Goal: Communication & Community: Connect with others

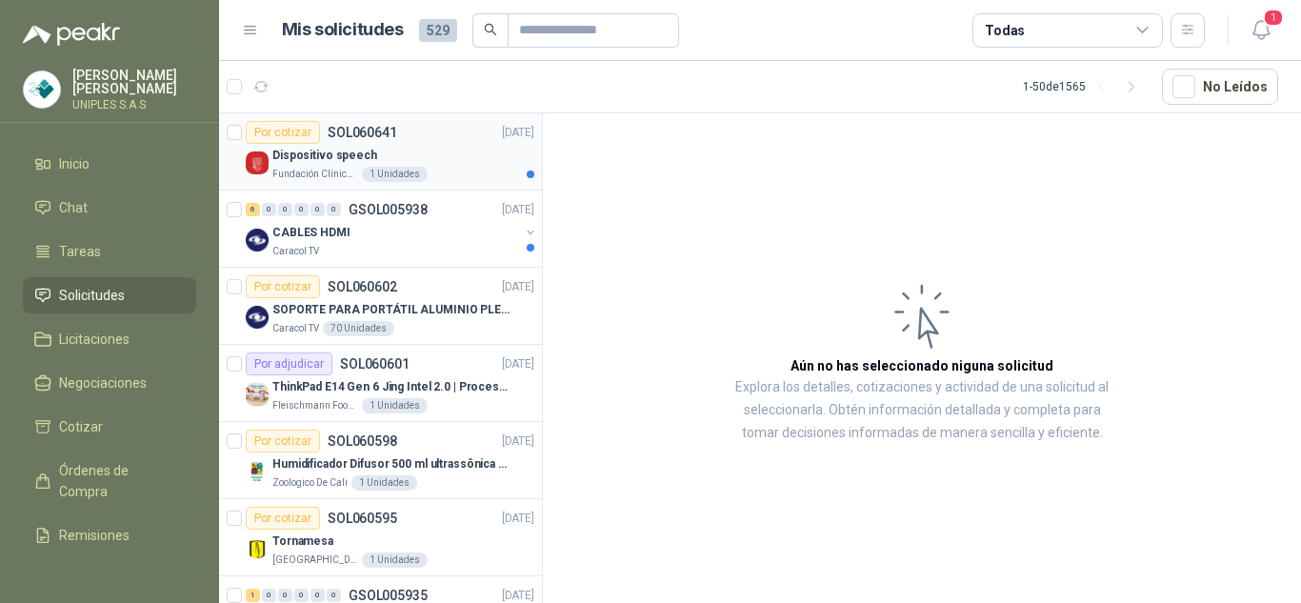
click at [354, 132] on p "SOL060641" at bounding box center [363, 132] width 70 height 13
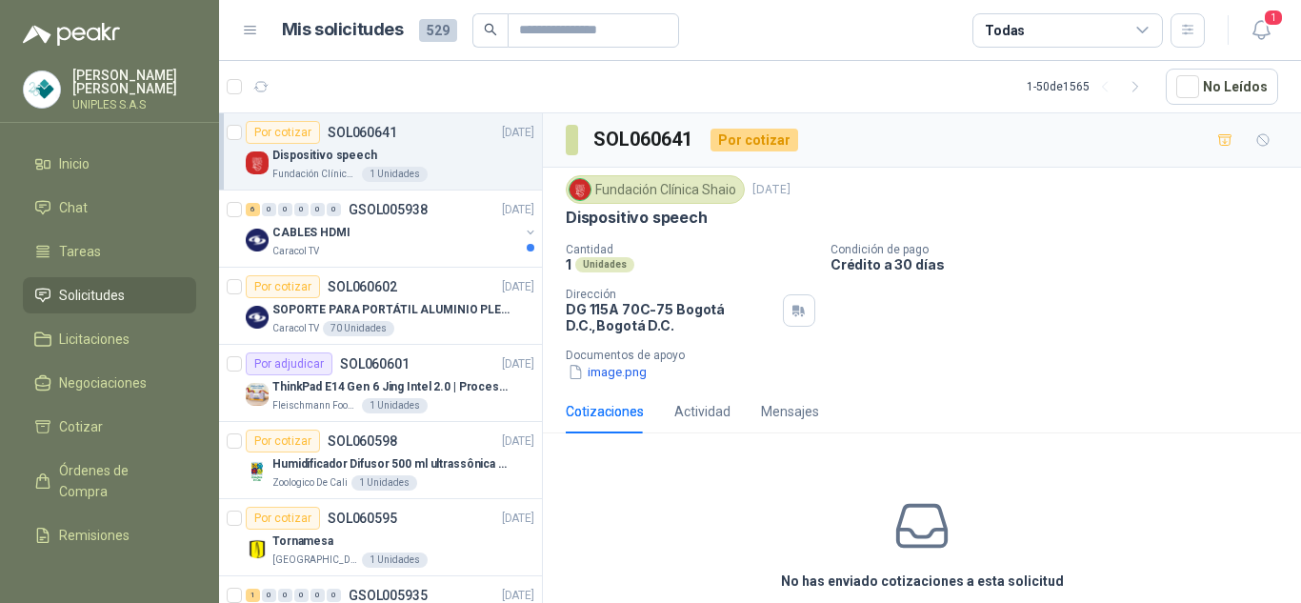
click at [1139, 26] on icon at bounding box center [1142, 30] width 17 height 17
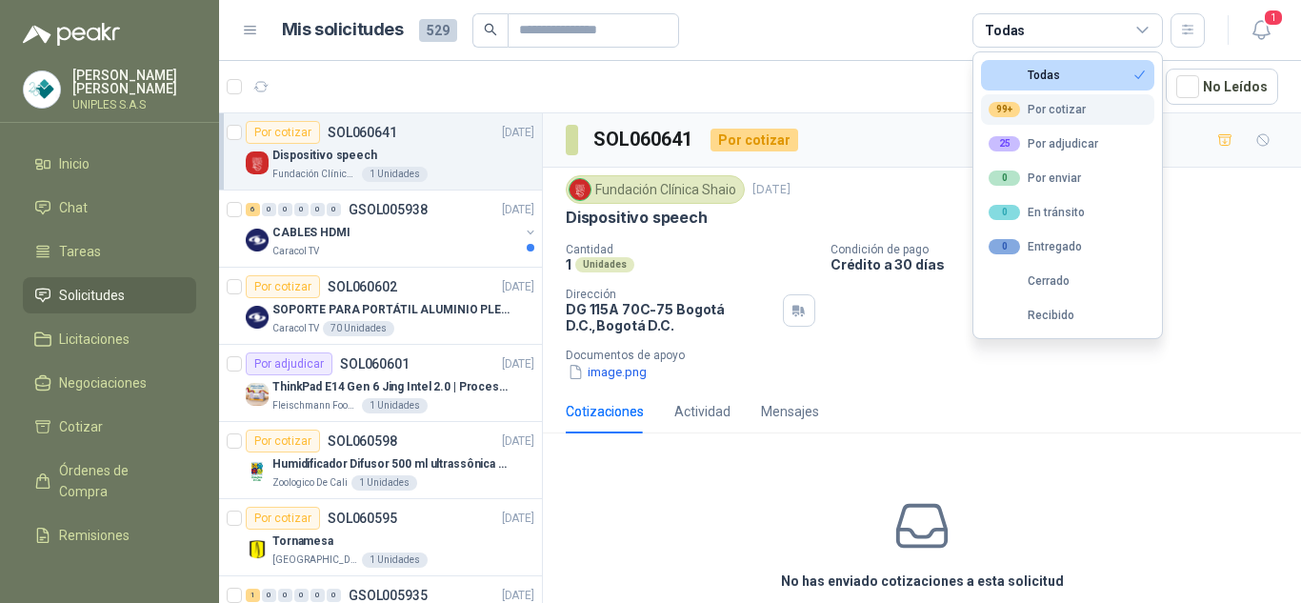
click at [1063, 110] on div "99+ Por cotizar" at bounding box center [1037, 109] width 97 height 15
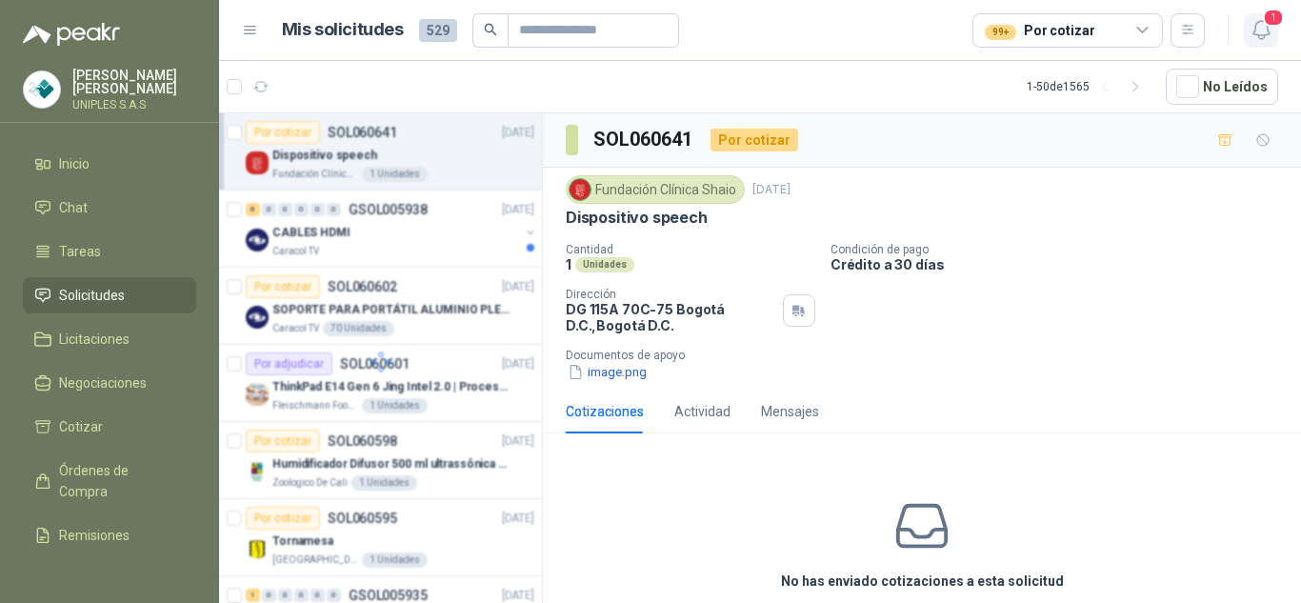
click at [1256, 37] on icon "button" at bounding box center [1261, 30] width 24 height 24
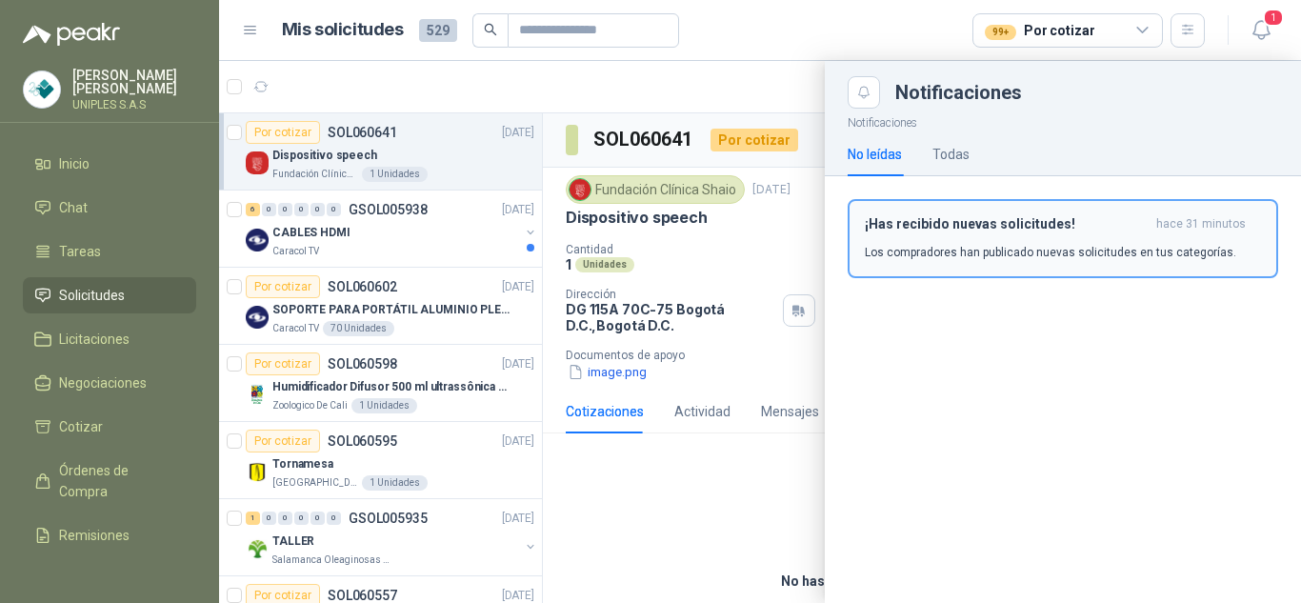
click at [947, 244] on p "Los compradores han publicado nuevas solicitudes en tus categorías." at bounding box center [1050, 252] width 371 height 17
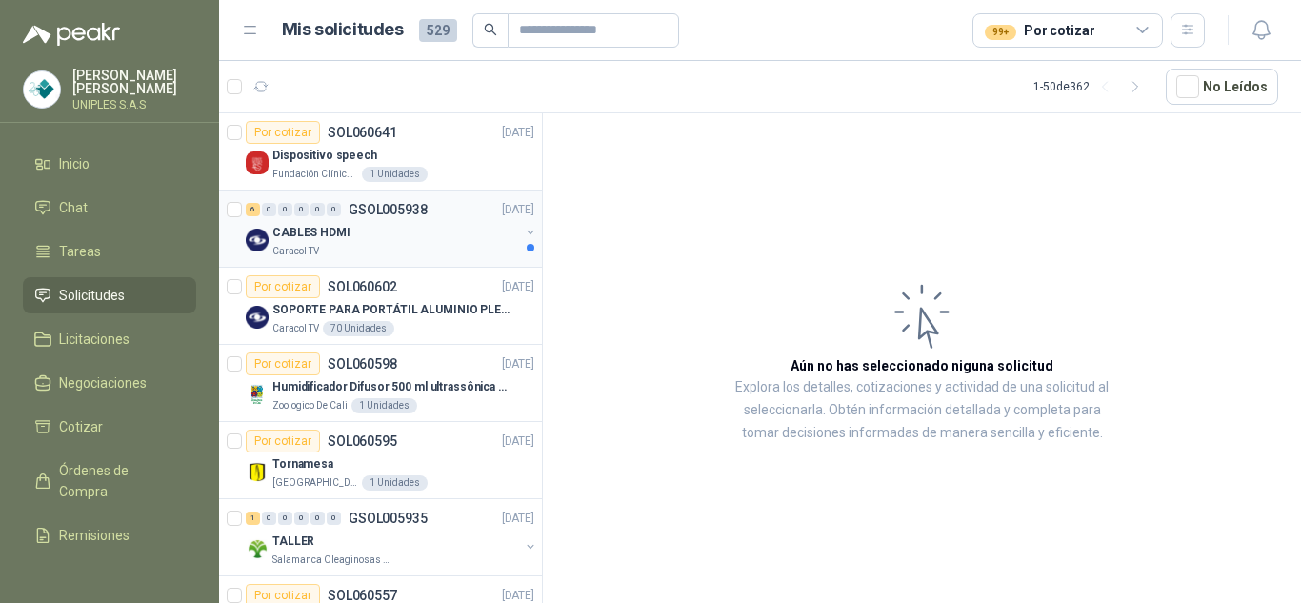
click at [402, 234] on div "CABLES HDMI" at bounding box center [395, 232] width 247 height 23
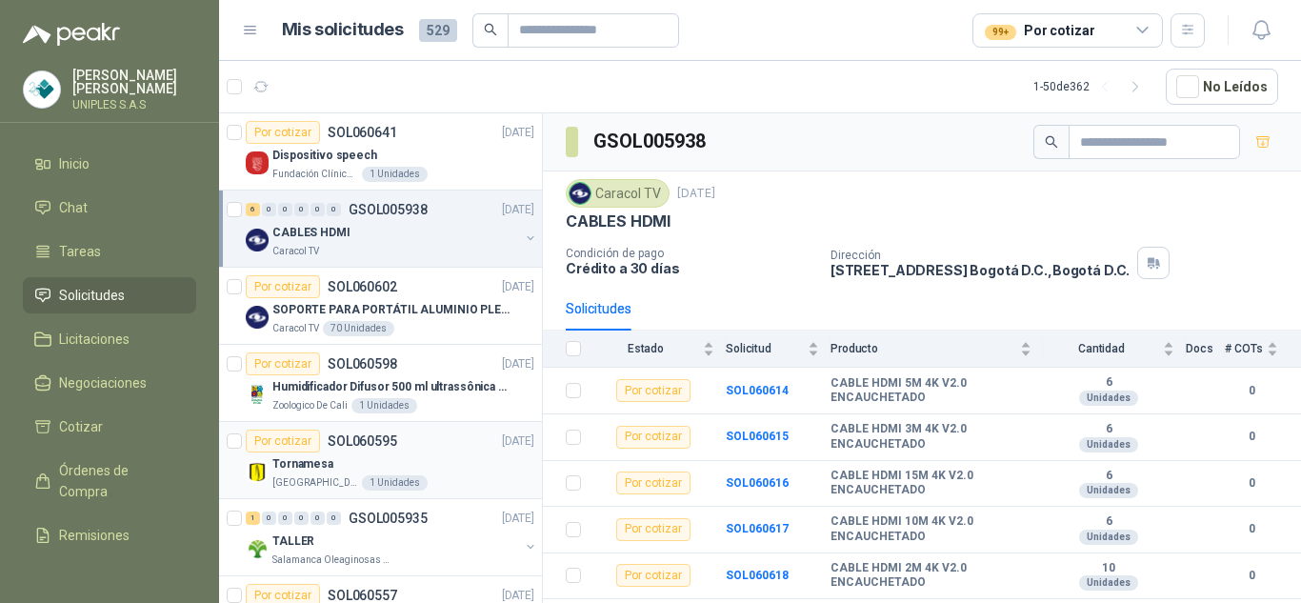
click at [369, 439] on p "SOL060595" at bounding box center [363, 440] width 70 height 13
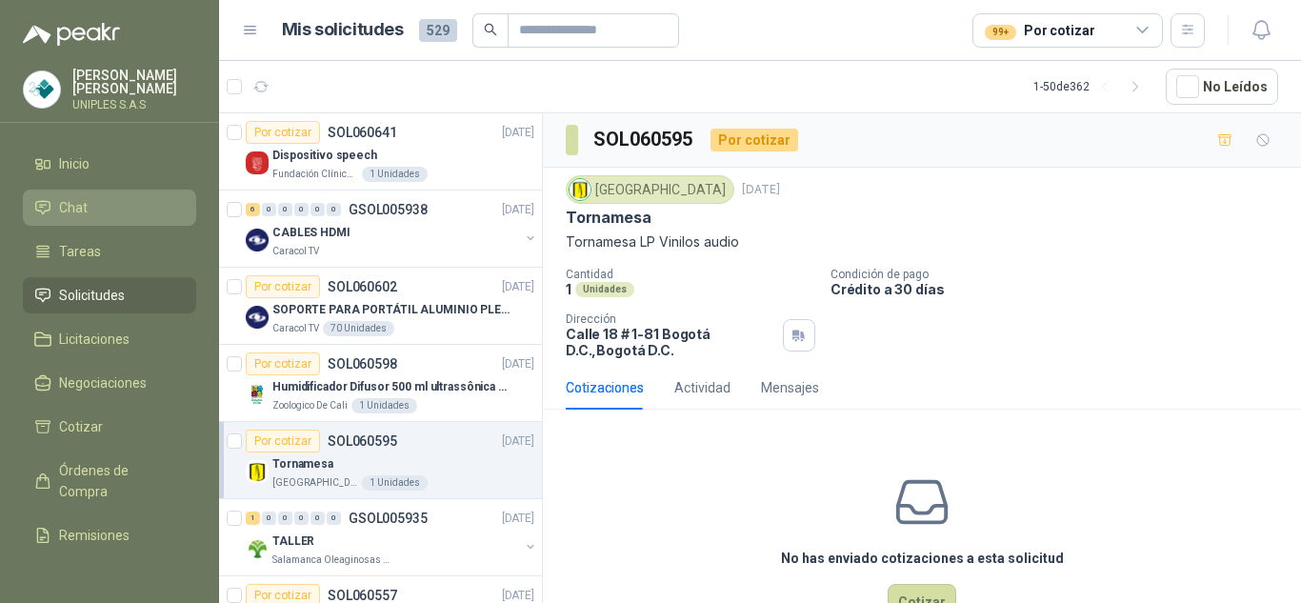
click at [80, 200] on span "Chat" at bounding box center [73, 207] width 29 height 21
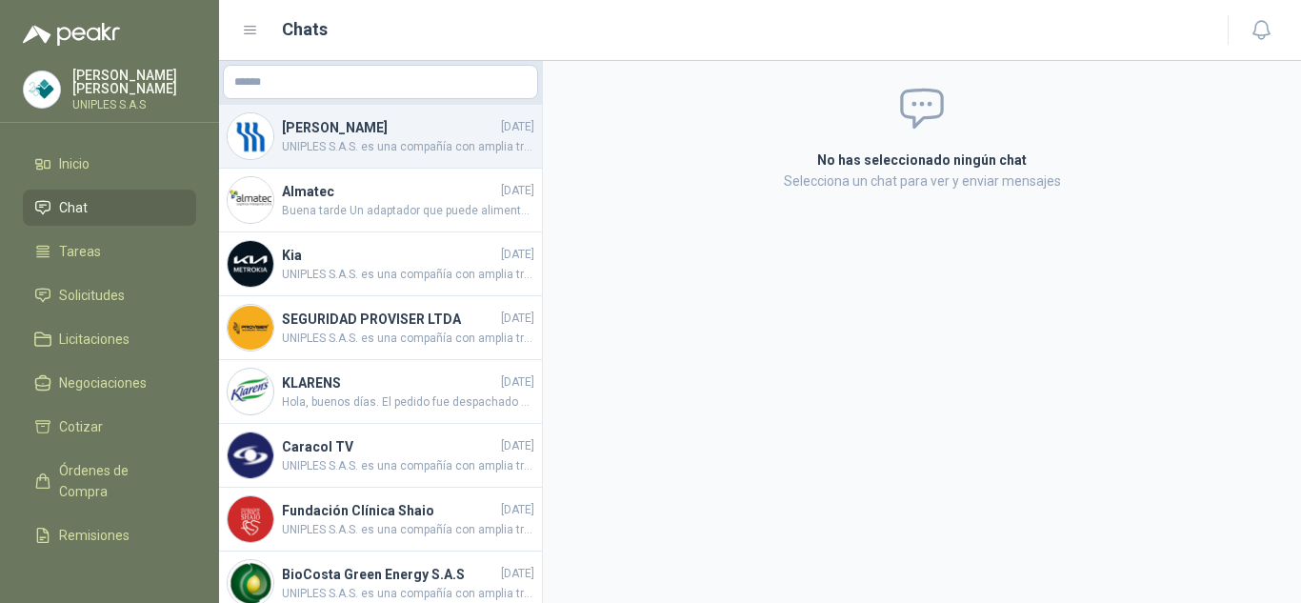
click at [317, 125] on h4 "[PERSON_NAME]" at bounding box center [389, 127] width 215 height 21
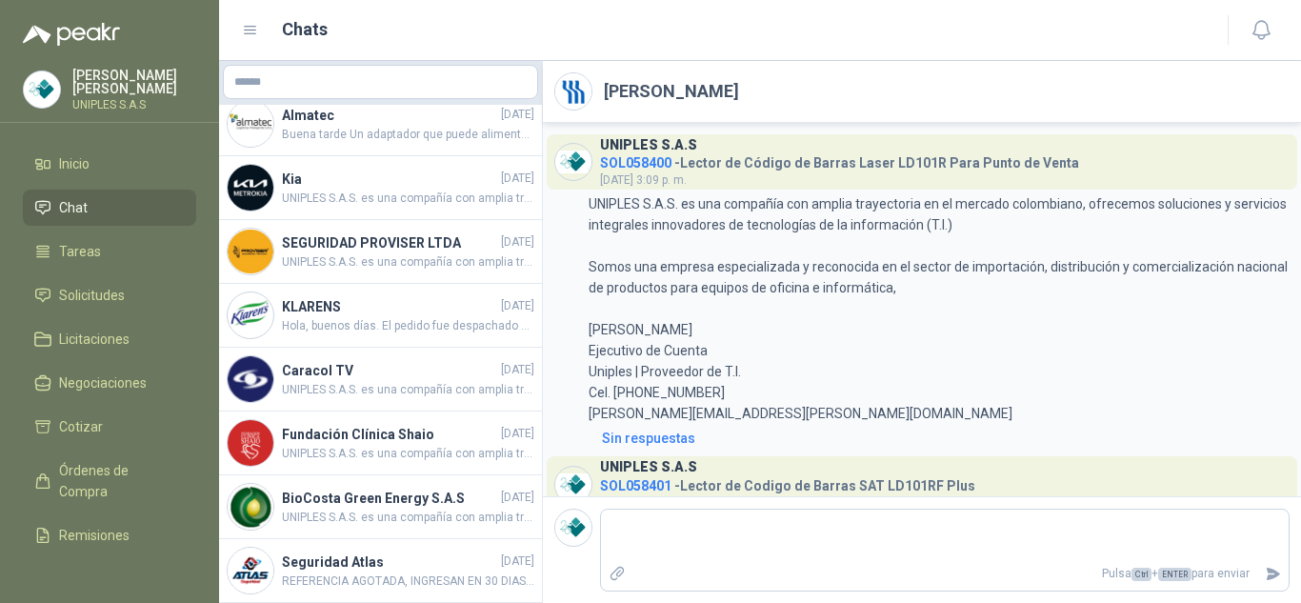
scroll to position [91, 0]
